Goal: Find specific page/section: Find specific page/section

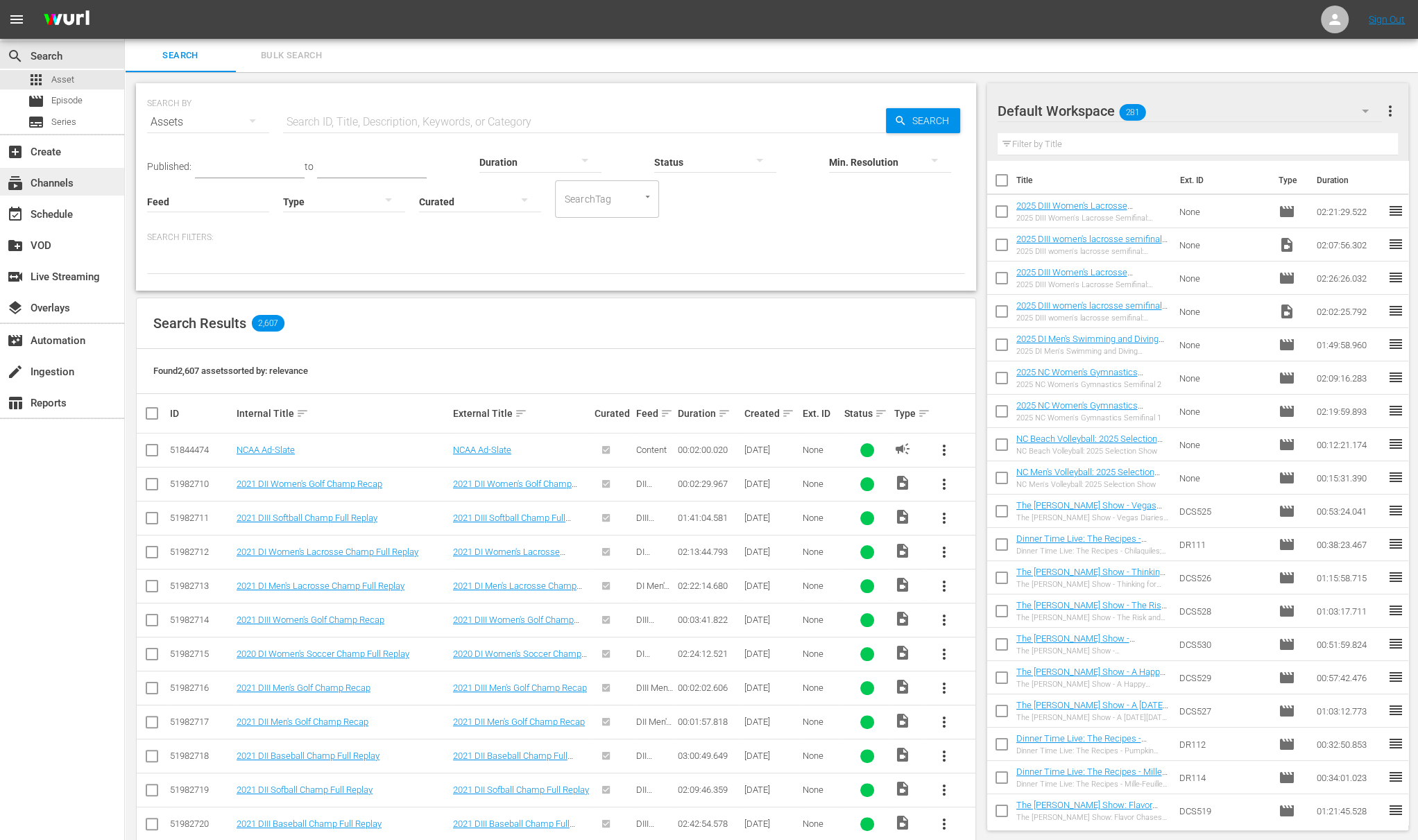
click at [50, 175] on div "subscriptions Channels" at bounding box center [39, 181] width 78 height 13
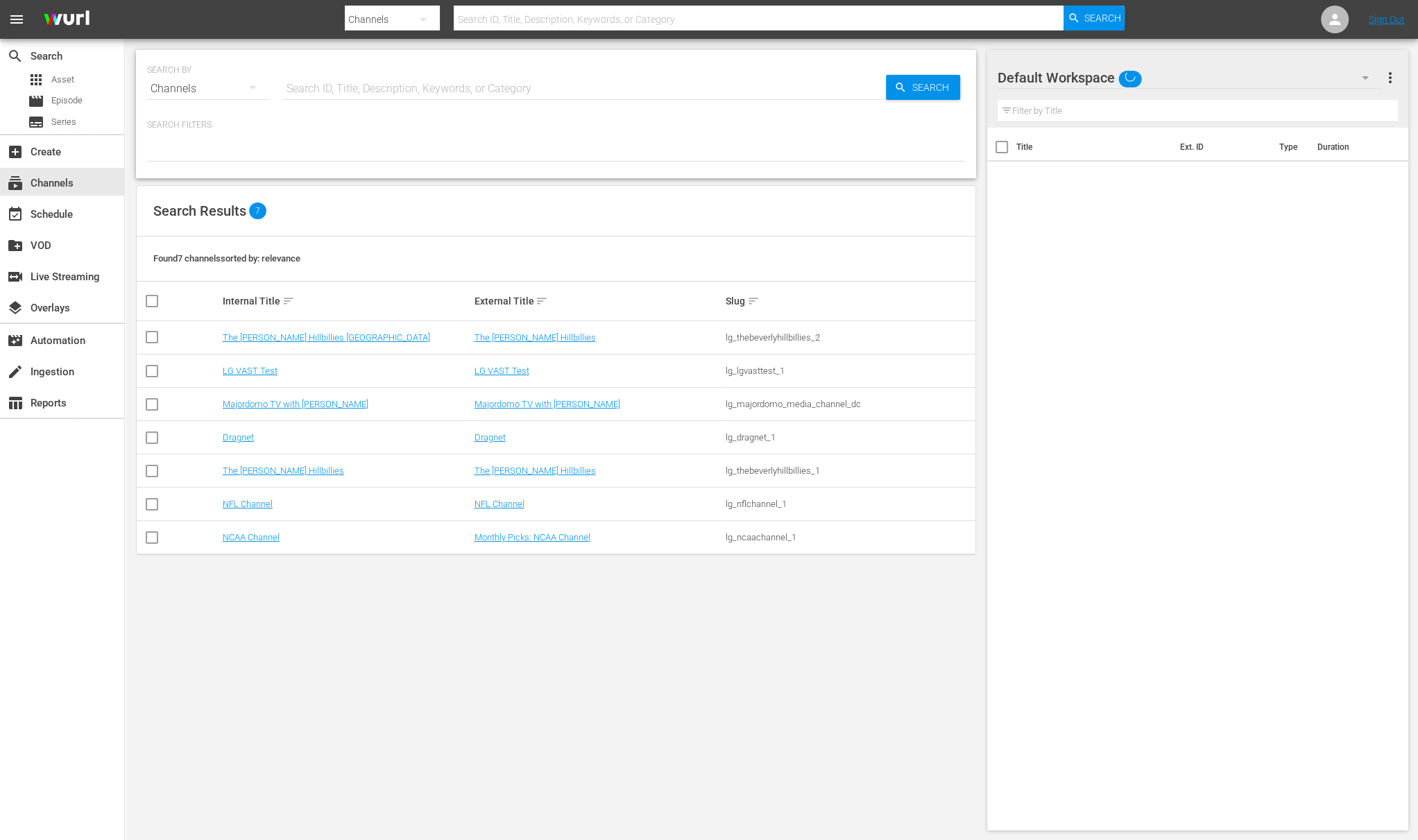
click at [434, 96] on input "text" at bounding box center [584, 88] width 603 height 33
type input "demo"
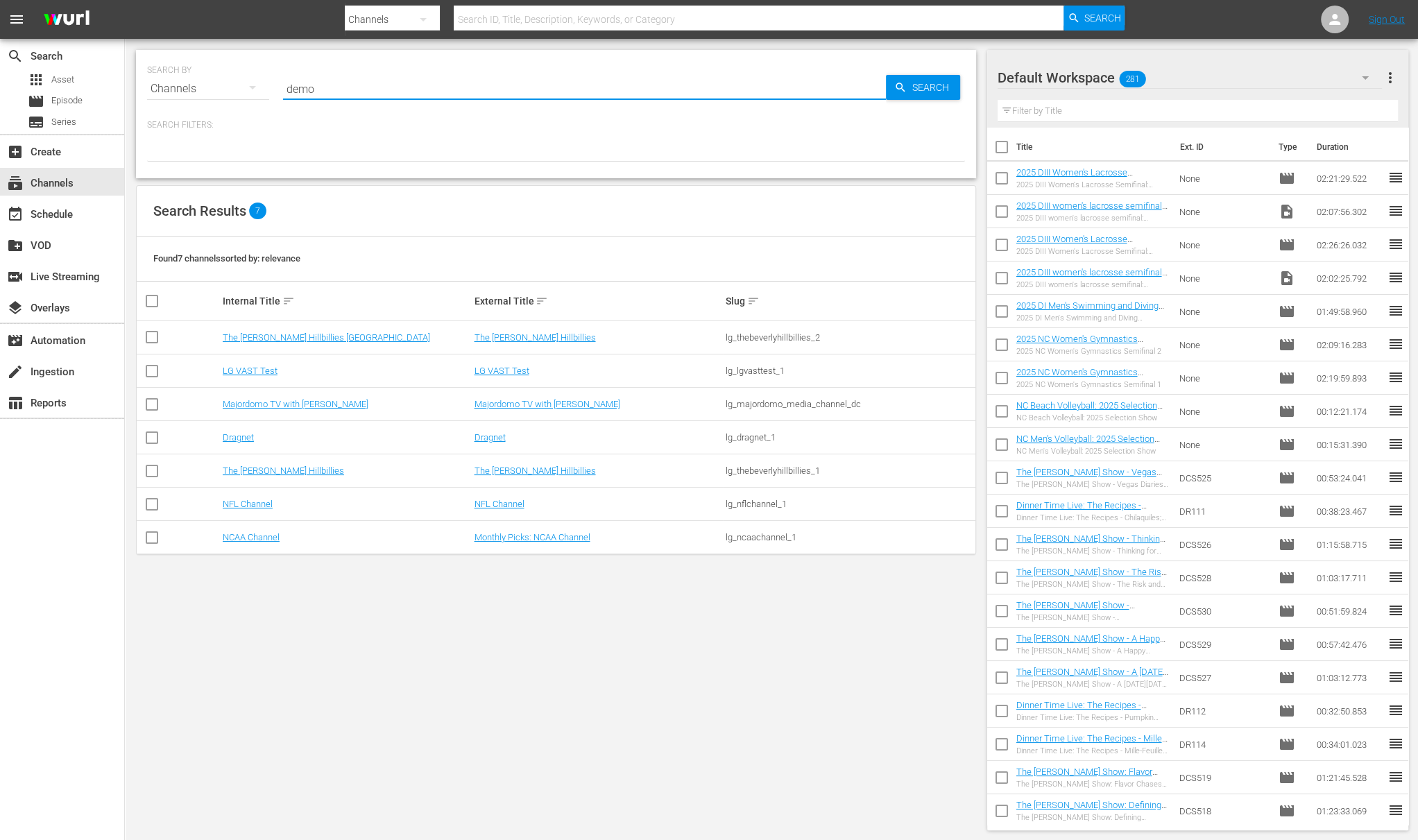
type input "demo"
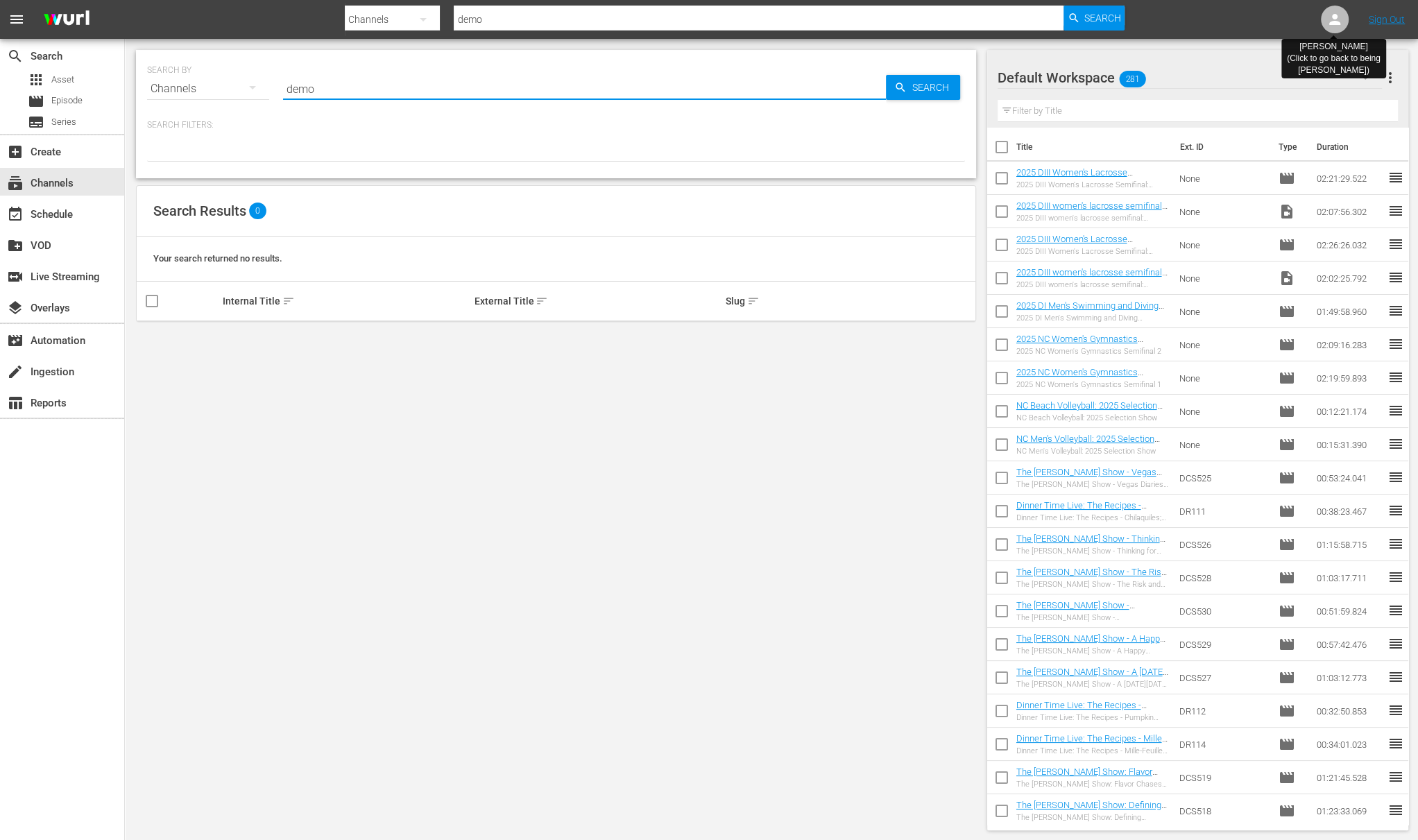
type input "demo"
click at [1341, 23] on icon at bounding box center [1335, 20] width 17 height 16
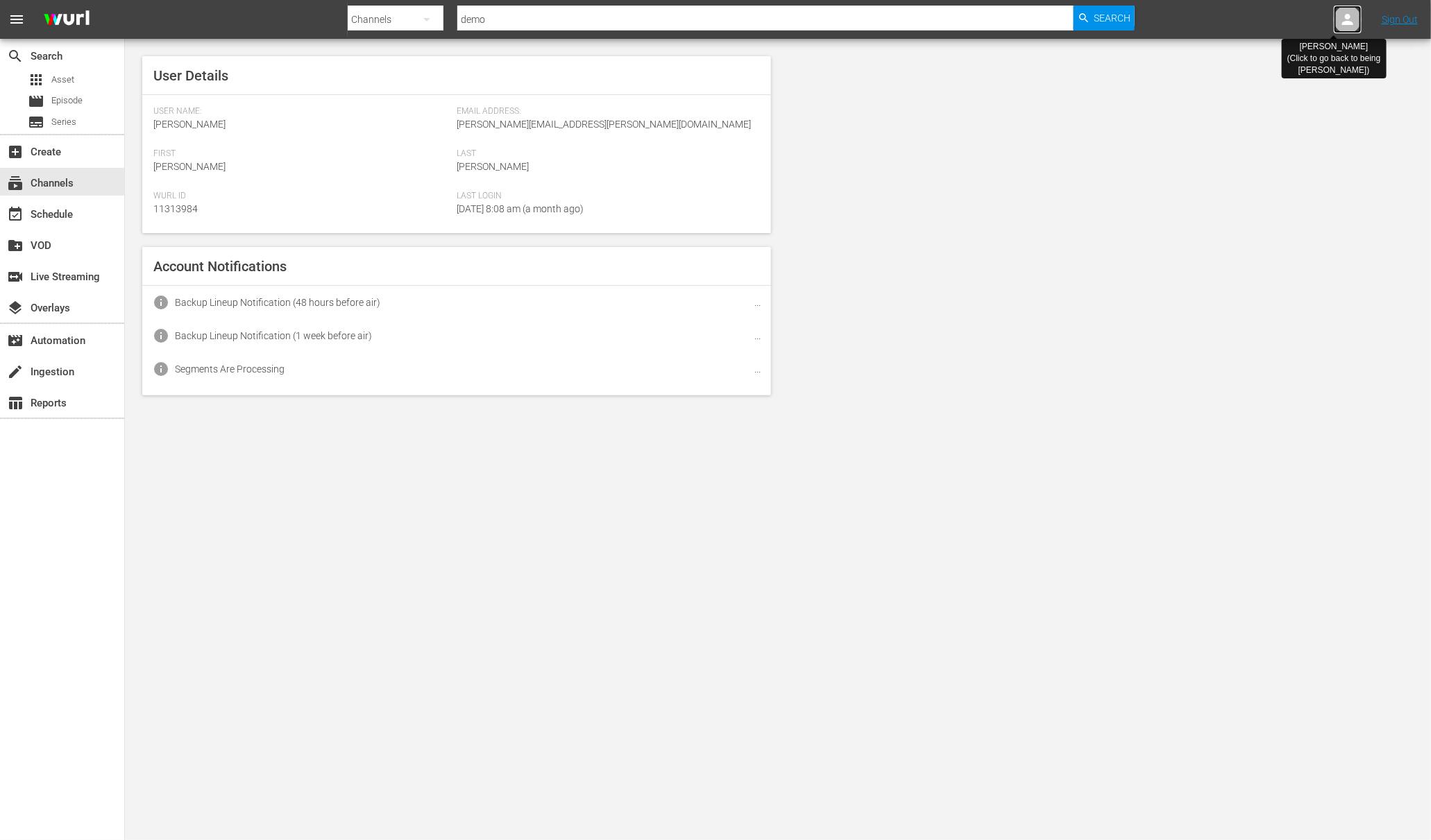
click at [1341, 22] on icon at bounding box center [1348, 20] width 17 height 16
click at [1342, 18] on icon at bounding box center [1348, 20] width 17 height 16
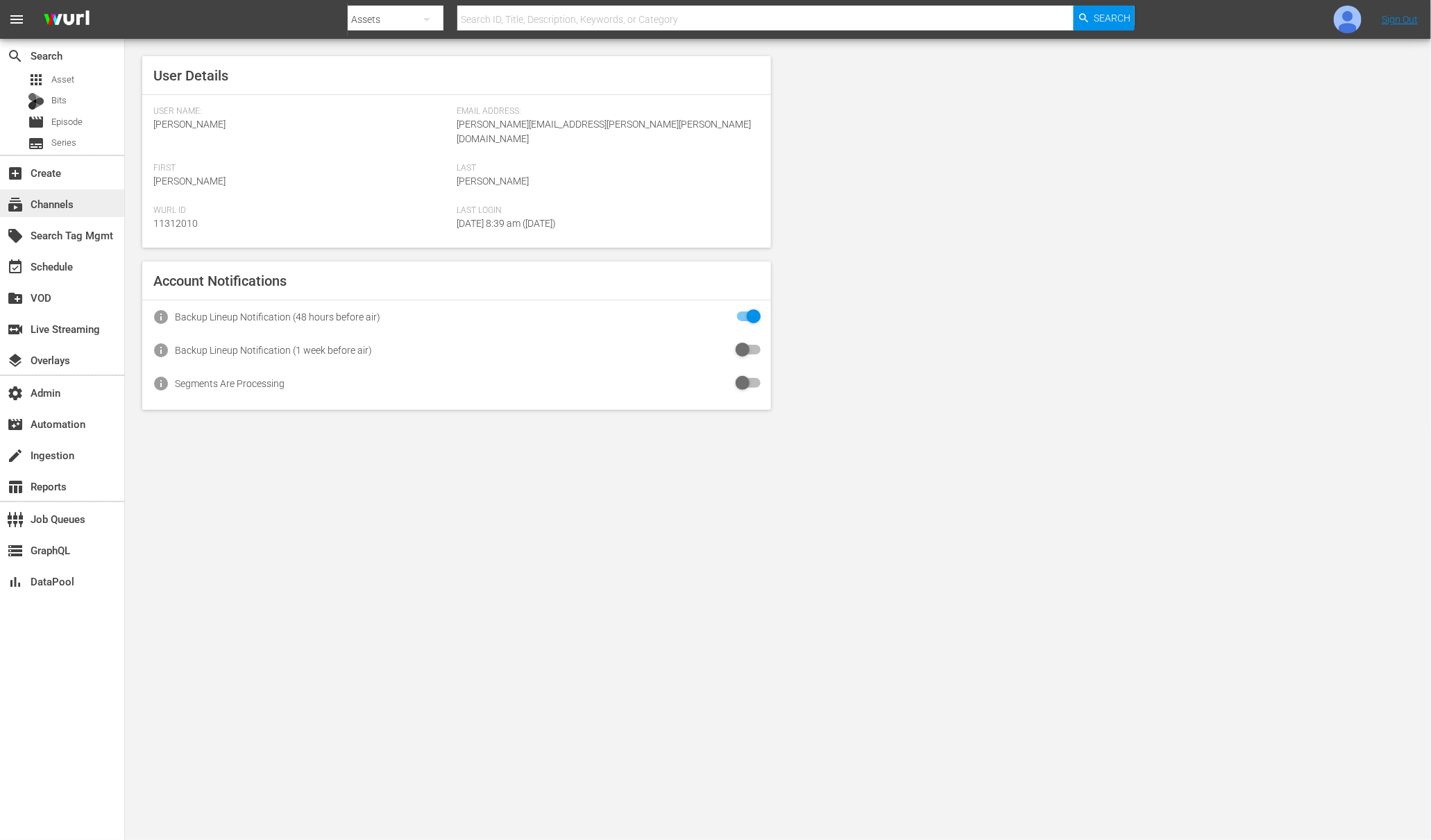
click at [62, 201] on div "subscriptions Channels" at bounding box center [39, 202] width 78 height 13
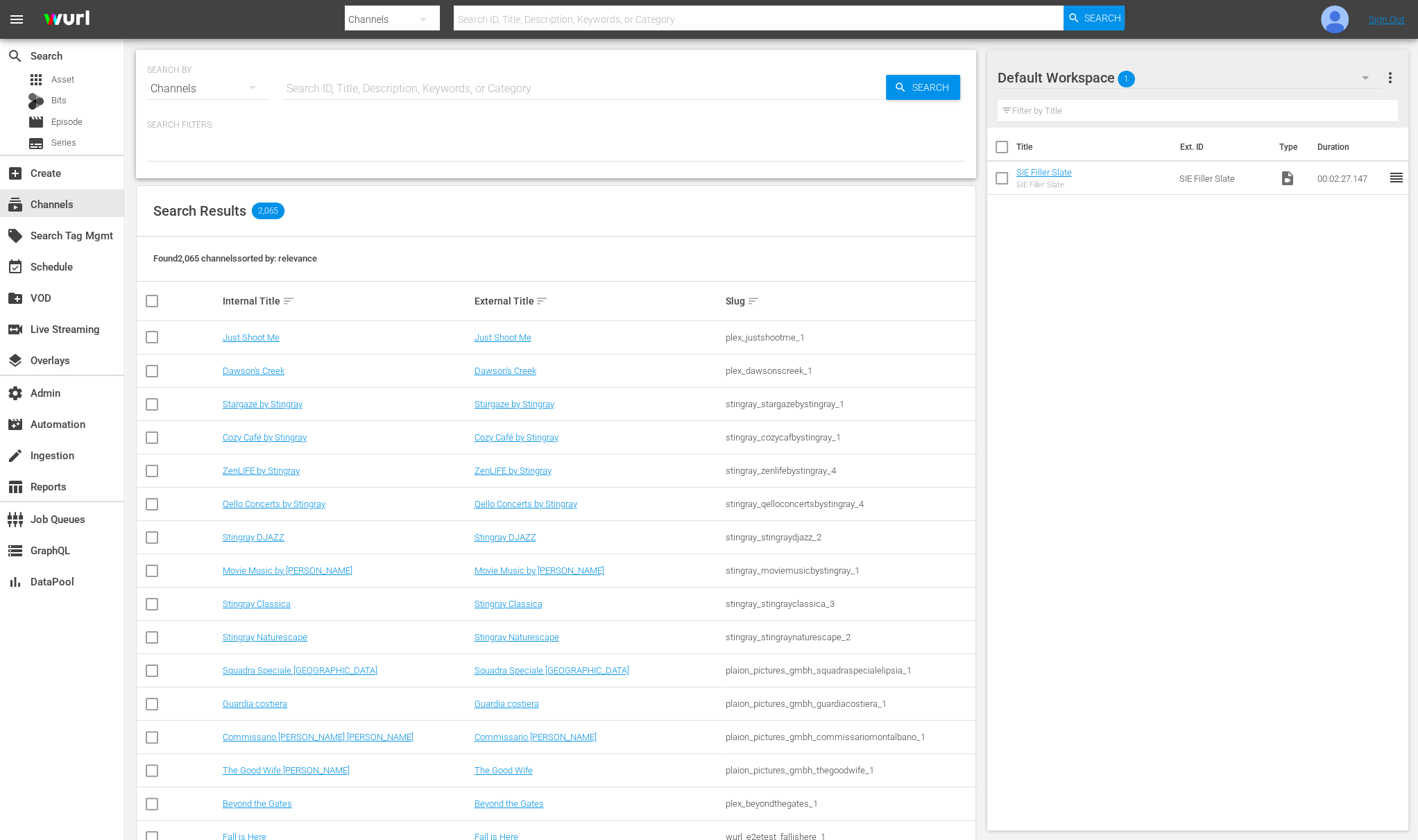
click at [414, 77] on input "text" at bounding box center [584, 88] width 603 height 33
type input "demo"
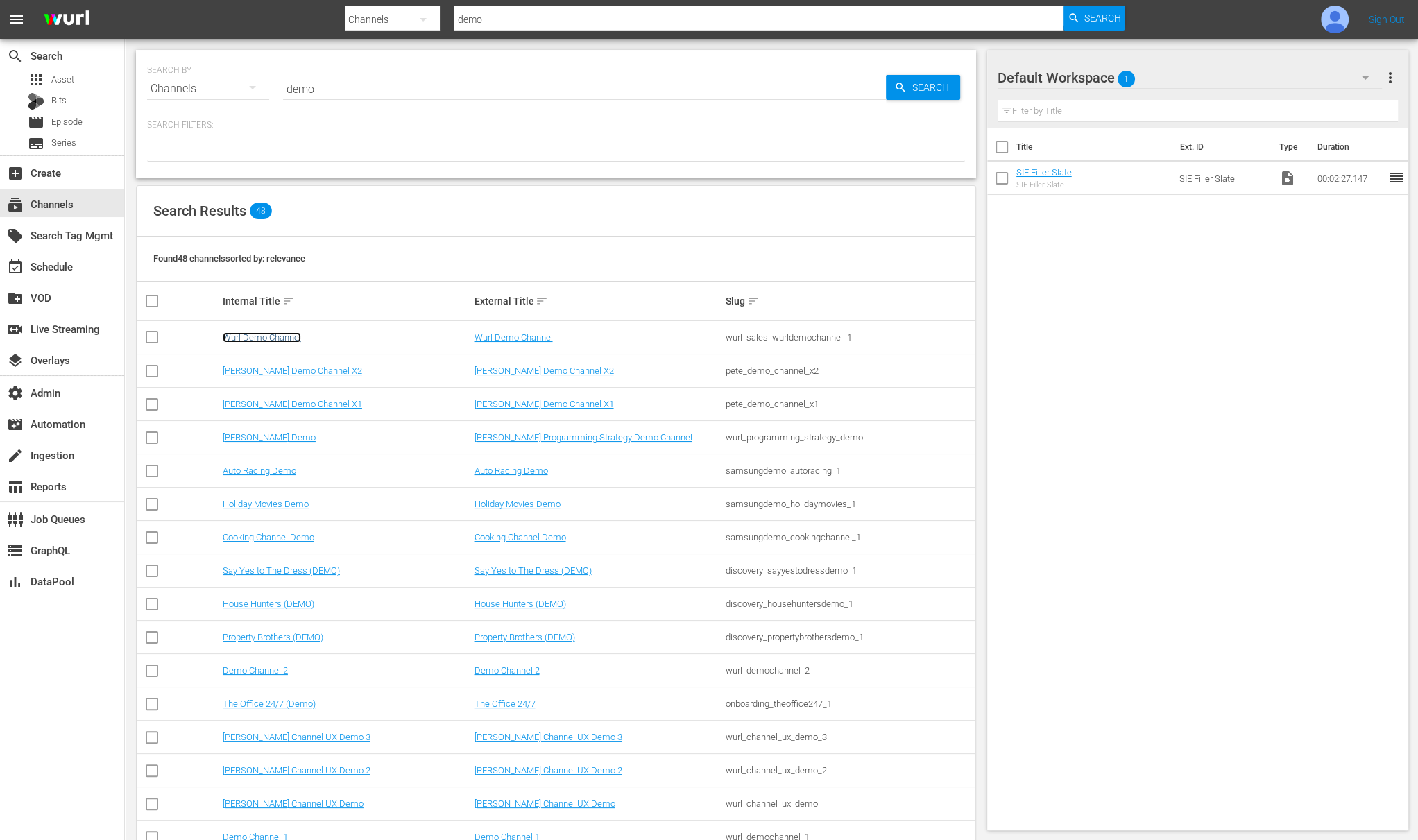
click at [287, 337] on link "Wurl Demo Channel" at bounding box center [262, 338] width 78 height 10
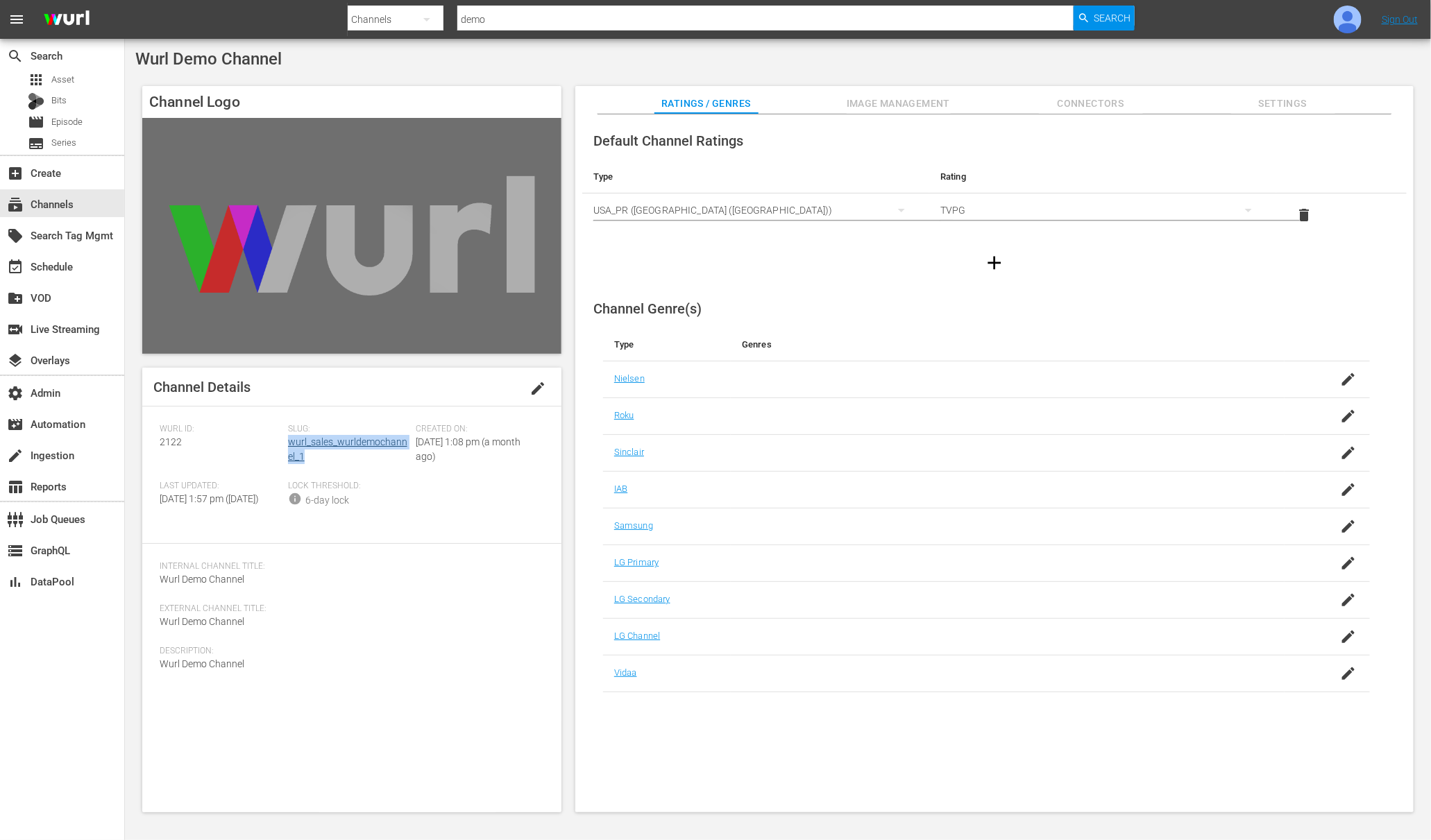
drag, startPoint x: 314, startPoint y: 460, endPoint x: 290, endPoint y: 446, distance: 27.8
click at [290, 446] on div "Slug: wurl_sales_wurldemochannel_1" at bounding box center [352, 452] width 128 height 57
copy link "wurl_sales_wurldemochannel_1"
click at [299, 62] on div "Wurl Demo Channel" at bounding box center [777, 59] width 1285 height 20
drag, startPoint x: 284, startPoint y: 59, endPoint x: 135, endPoint y: 60, distance: 149.0
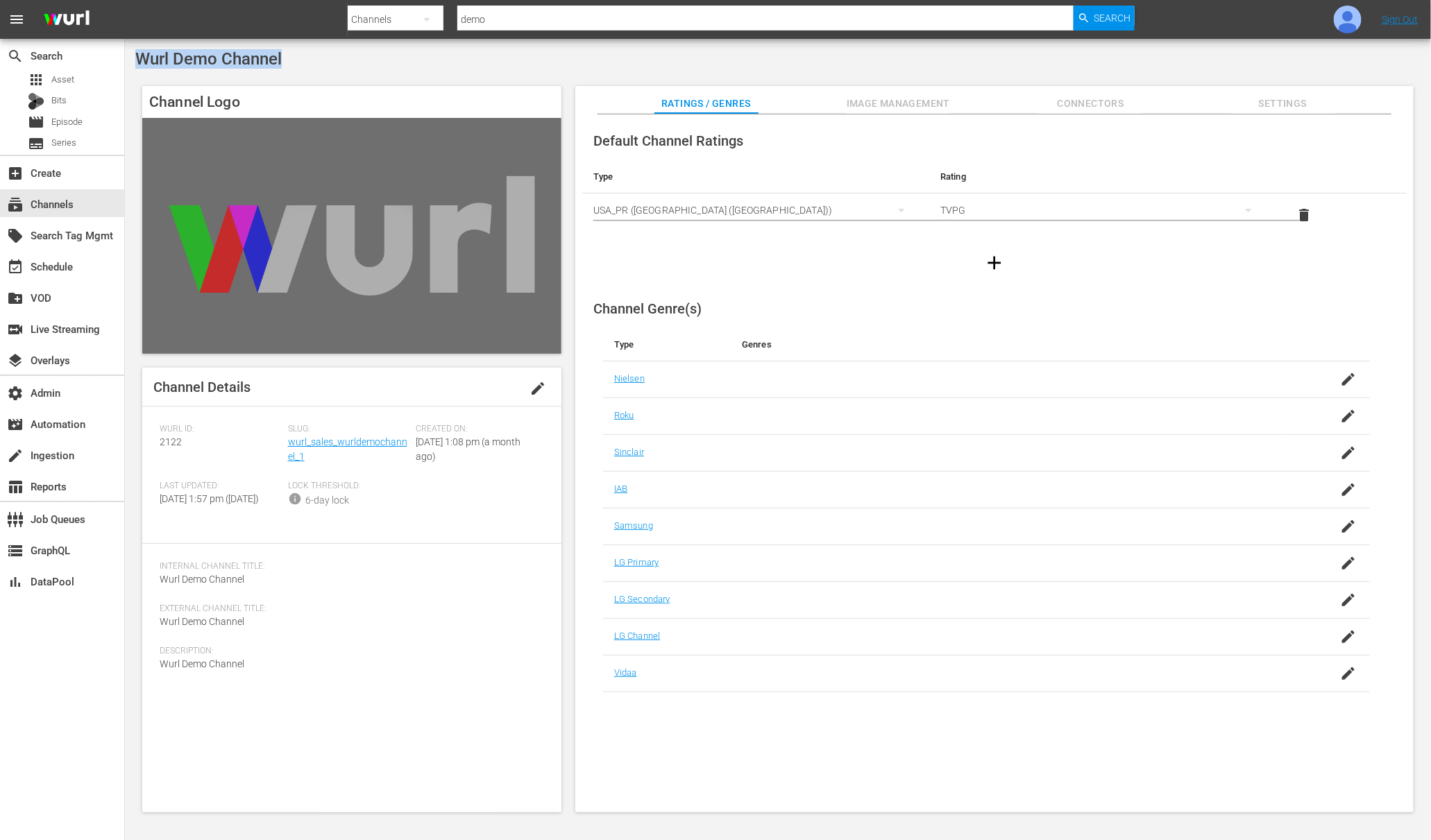
click at [135, 60] on div "Wurl Demo Channel" at bounding box center [777, 59] width 1285 height 20
copy span "Wurl Demo Channel"
